Goal: Transaction & Acquisition: Purchase product/service

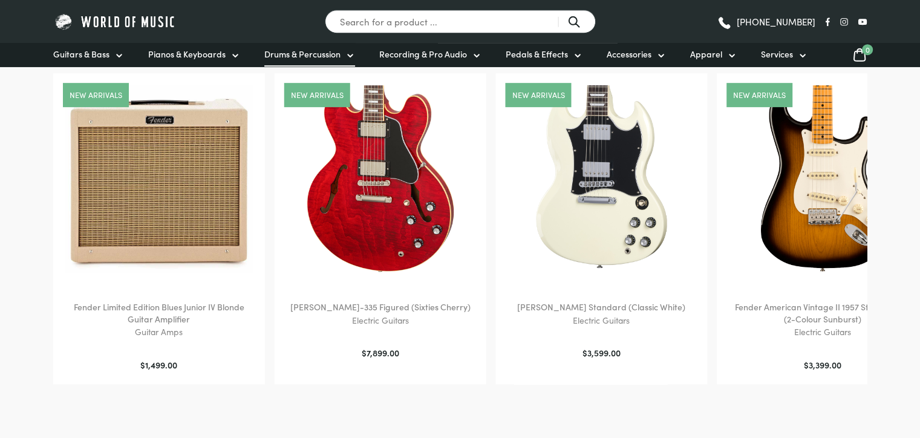
click at [348, 56] on icon at bounding box center [350, 55] width 5 height 2
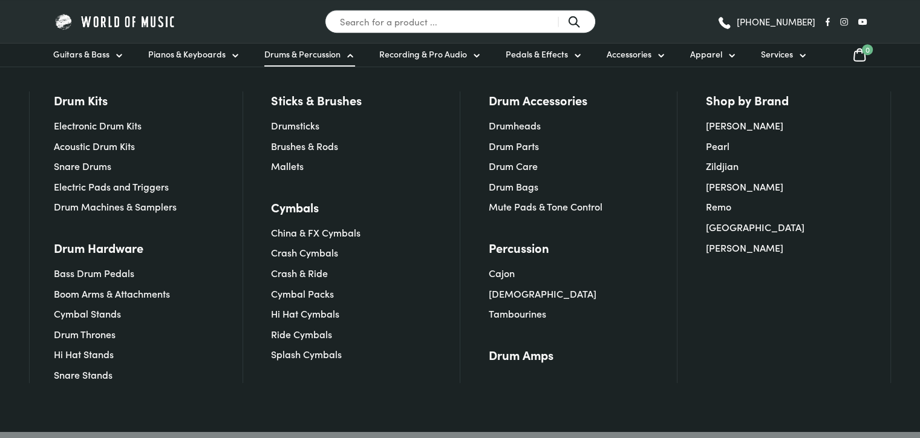
scroll to position [599, 0]
click at [725, 125] on link "[PERSON_NAME]" at bounding box center [744, 125] width 77 height 13
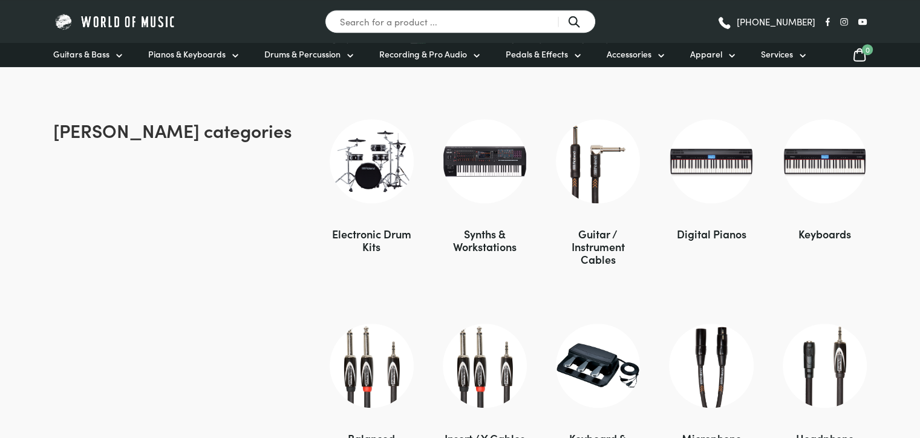
scroll to position [840, 0]
click at [366, 194] on img at bounding box center [372, 161] width 84 height 84
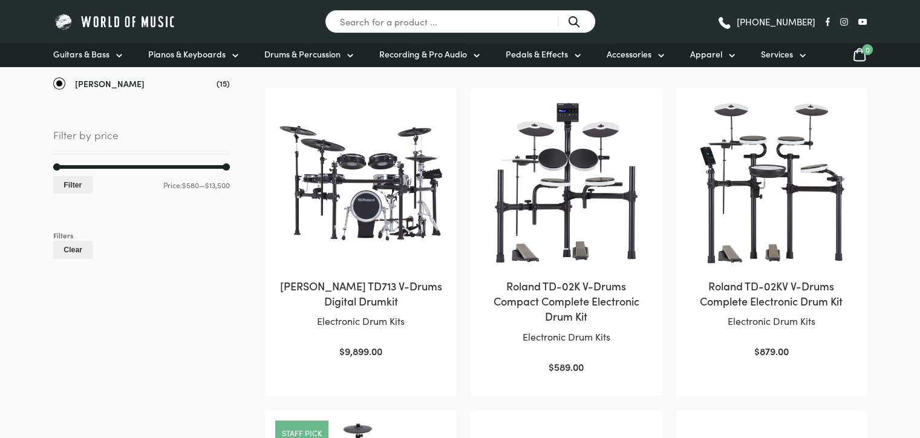
scroll to position [241, 0]
